Goal: Book appointment/travel/reservation

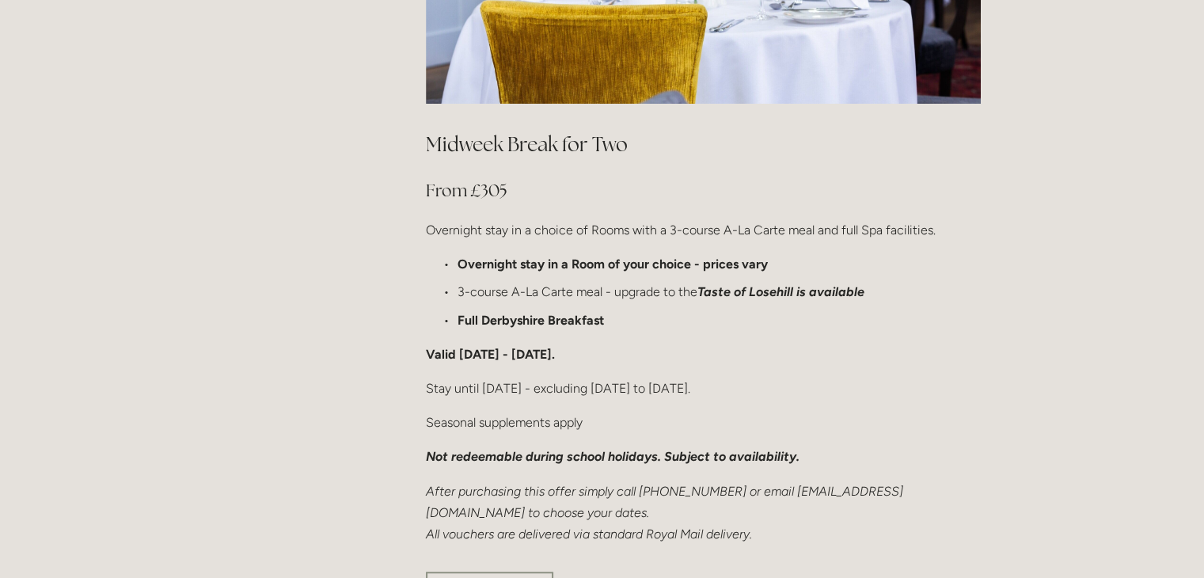
scroll to position [940, 0]
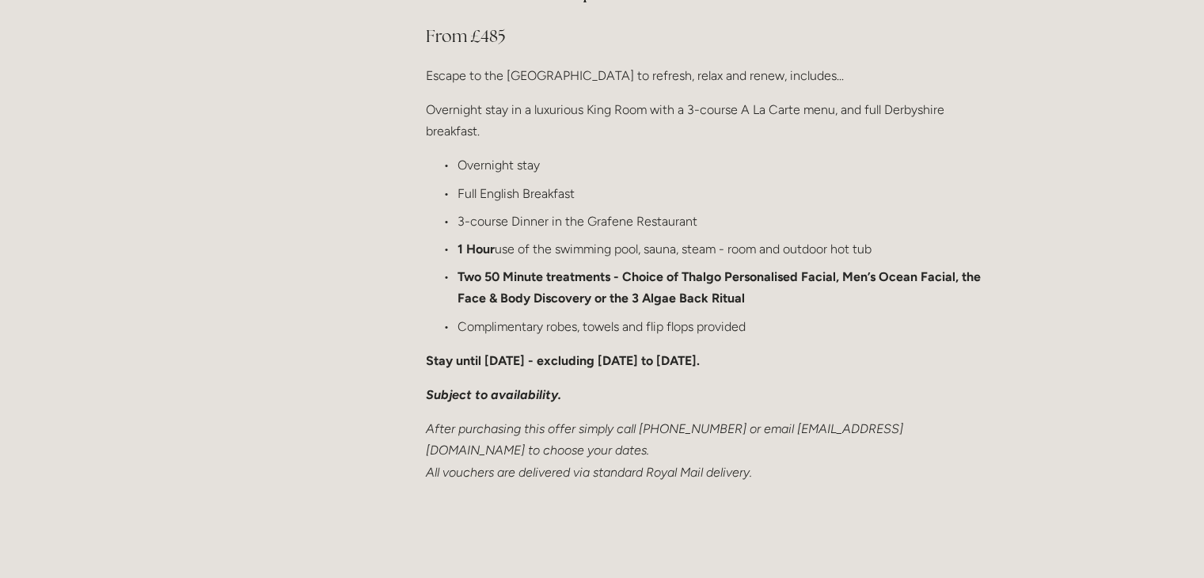
scroll to position [1893, 0]
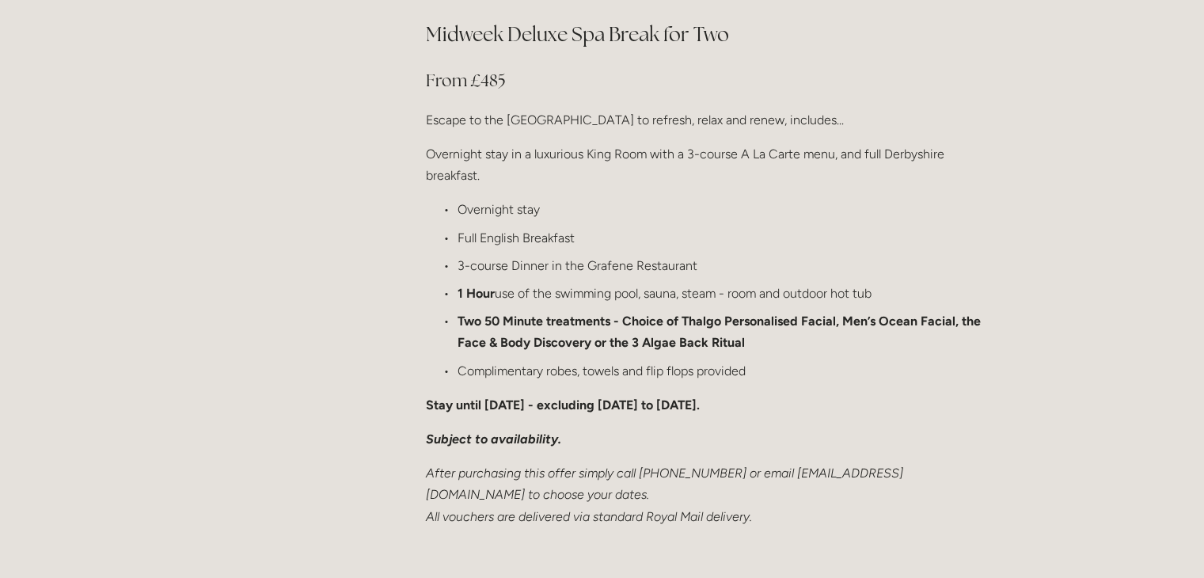
click at [51, 298] on div "Rooms Rooms Your Stay Book a stay Offers Spa" at bounding box center [602, 328] width 1204 height 4442
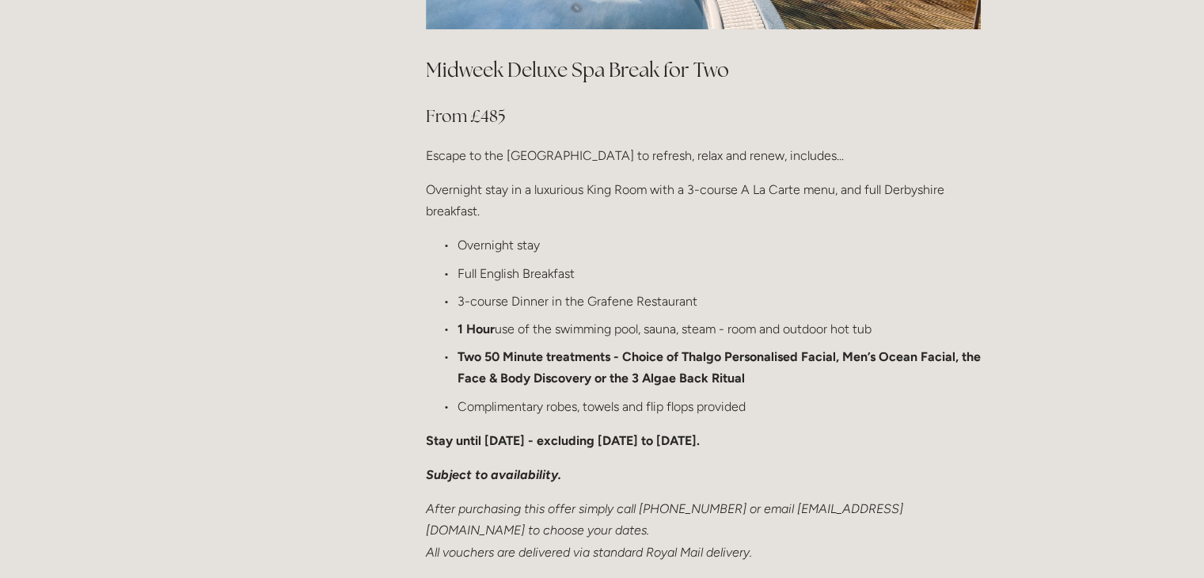
scroll to position [1855, 0]
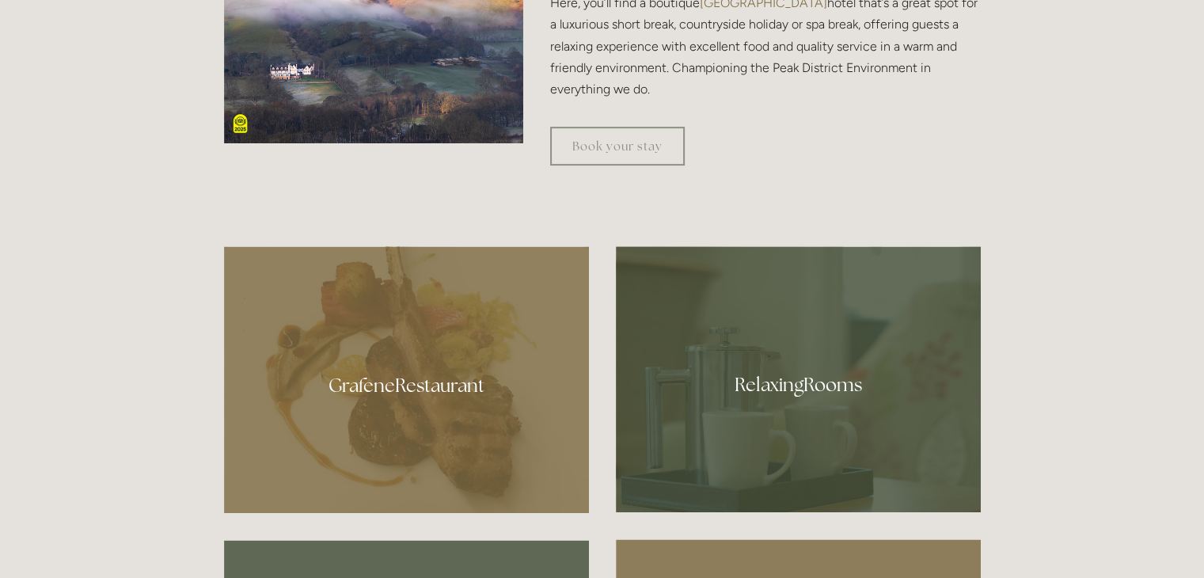
scroll to position [727, 0]
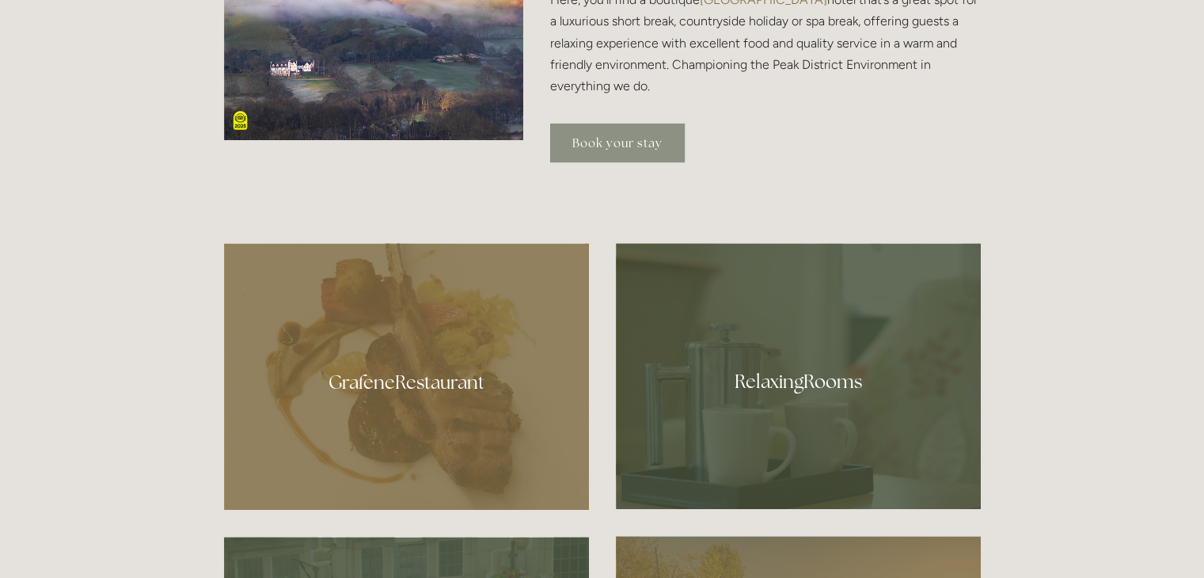
click at [634, 137] on link "Book your stay" at bounding box center [617, 142] width 135 height 39
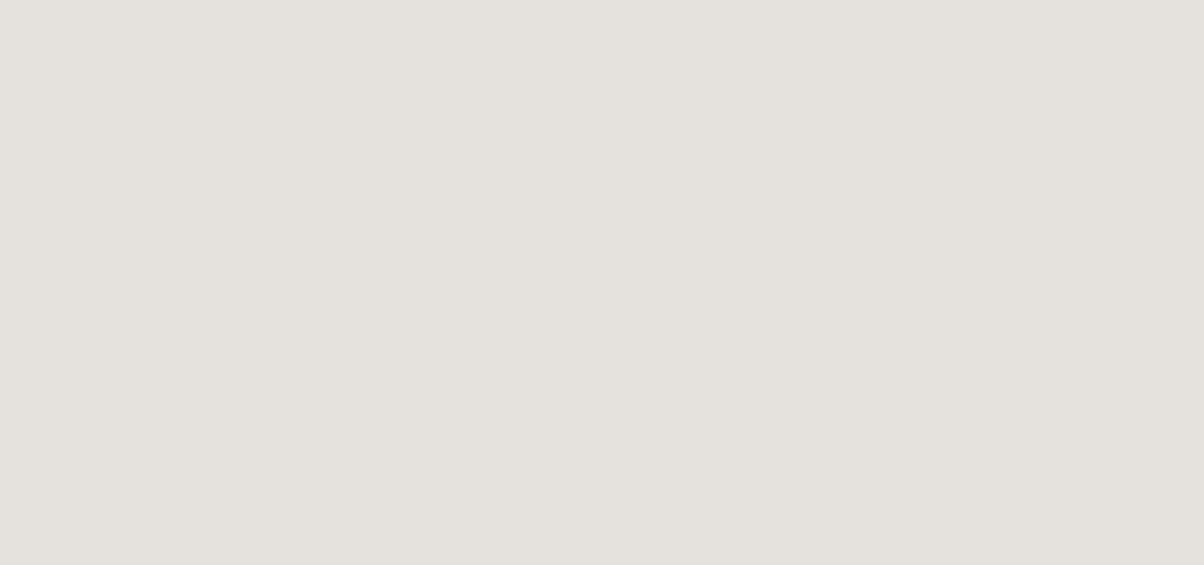
scroll to position [85, 0]
